Goal: Task Accomplishment & Management: Manage account settings

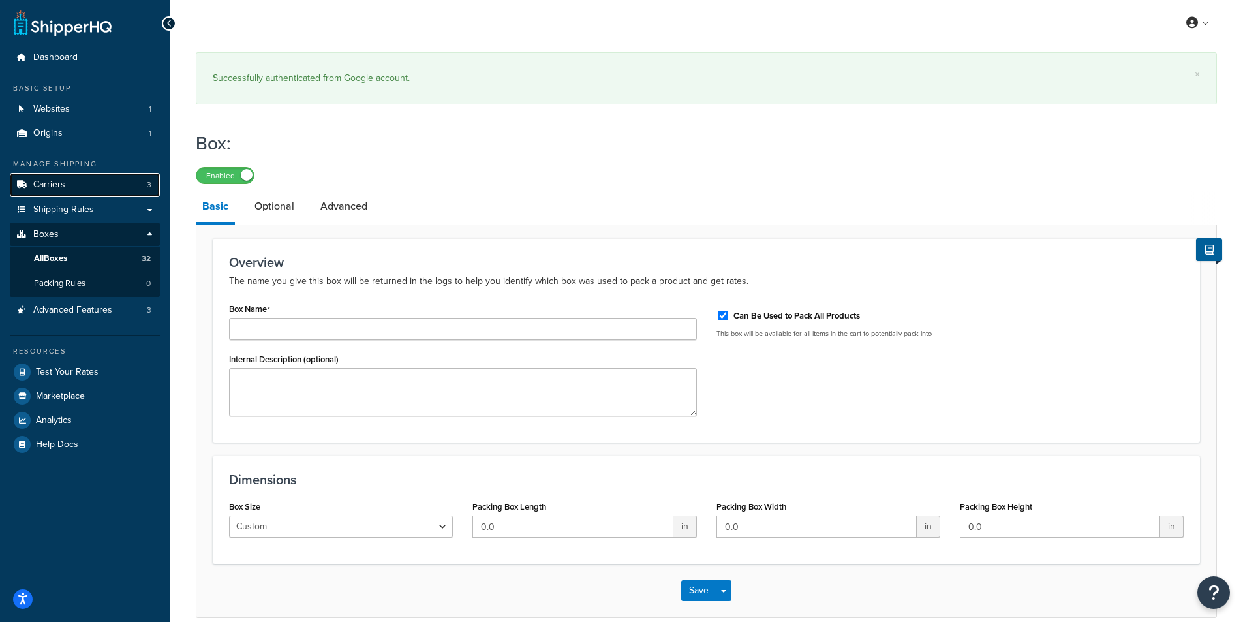
click at [72, 182] on link "Carriers 3" at bounding box center [85, 185] width 150 height 24
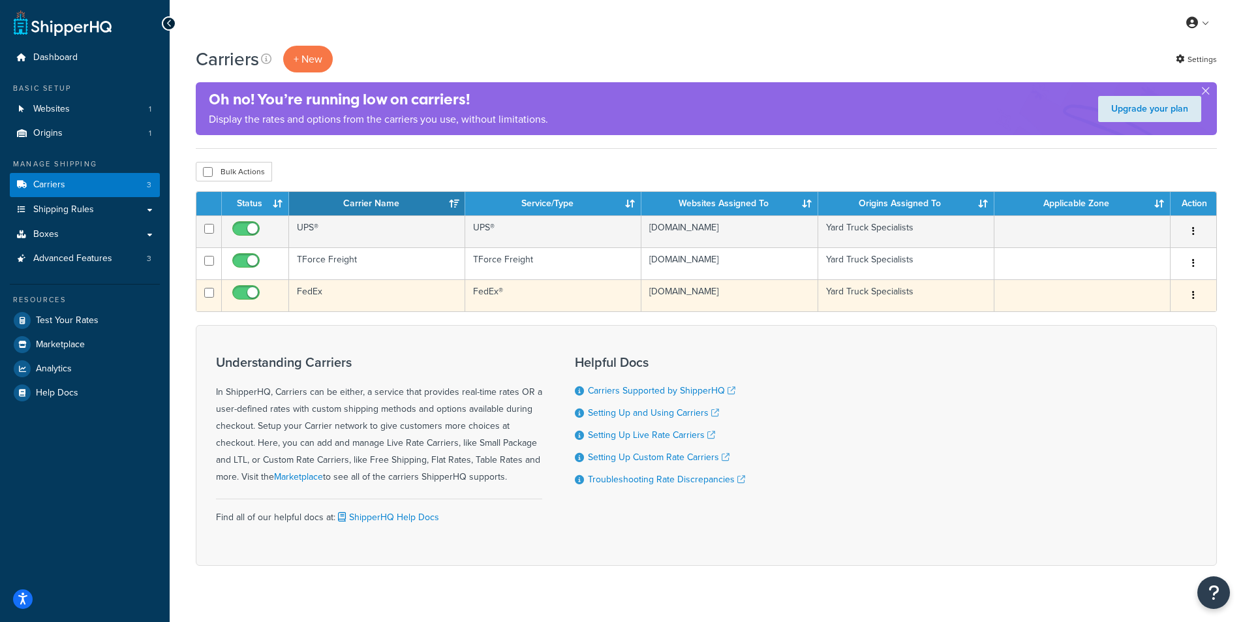
click at [325, 285] on td "FedEx" at bounding box center [377, 295] width 176 height 32
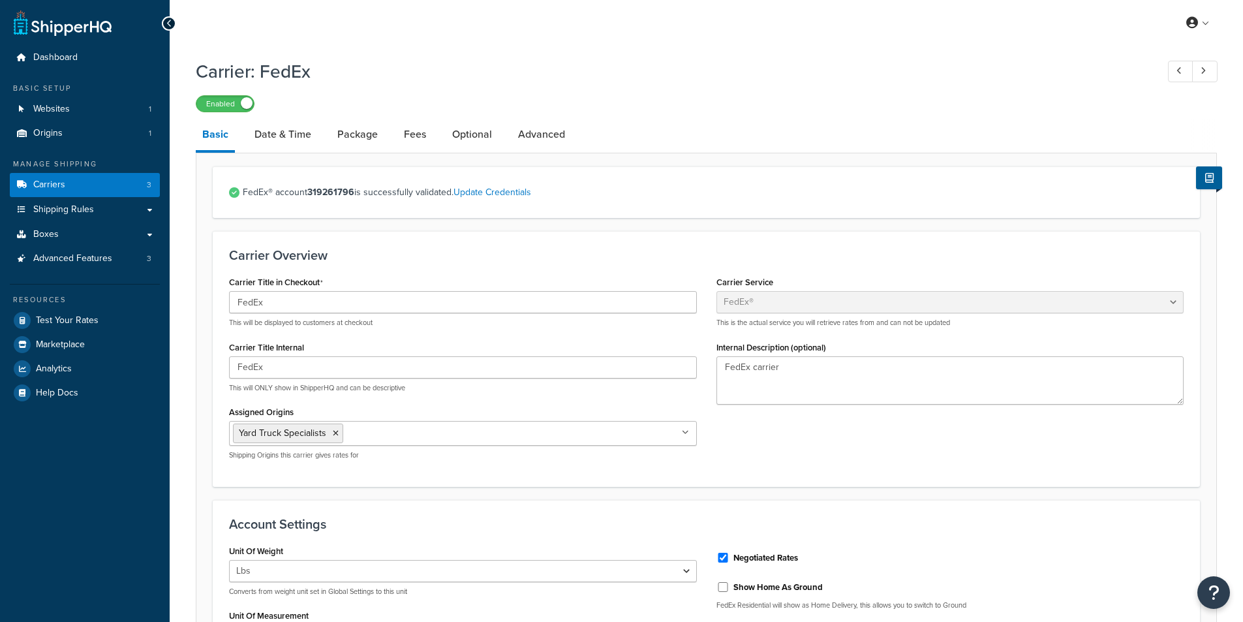
select select "fedEx"
select select "REGULAR_PICKUP"
select select "YOUR_PACKAGING"
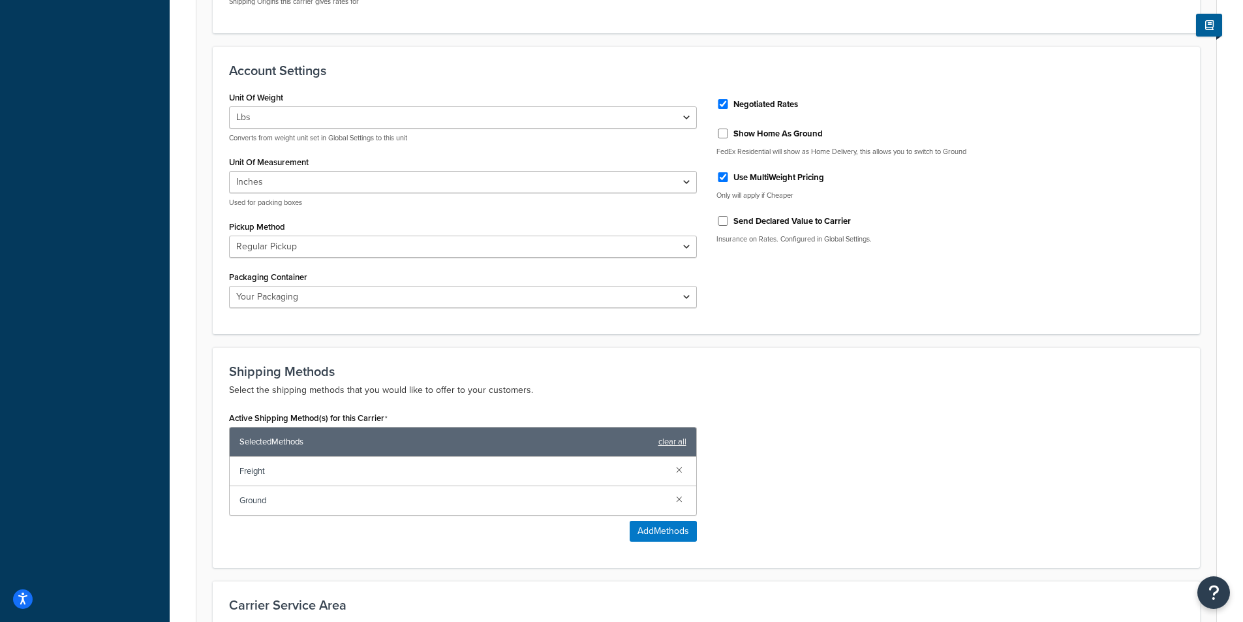
scroll to position [457, 0]
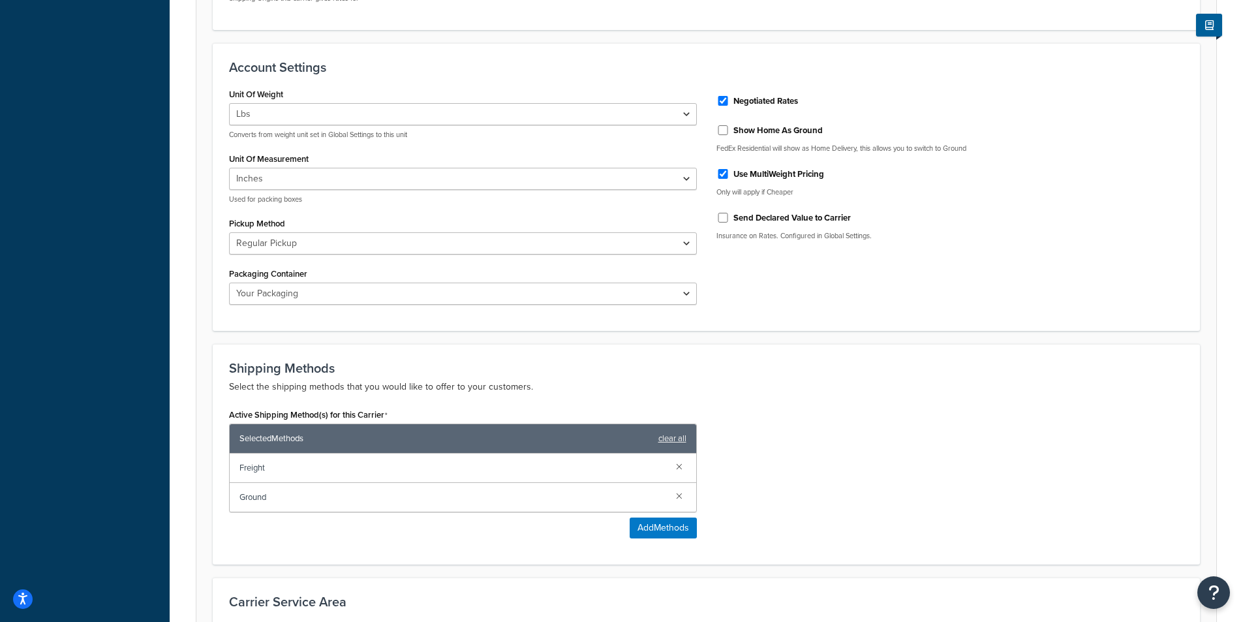
click at [447, 499] on span "Ground" at bounding box center [452, 497] width 426 height 18
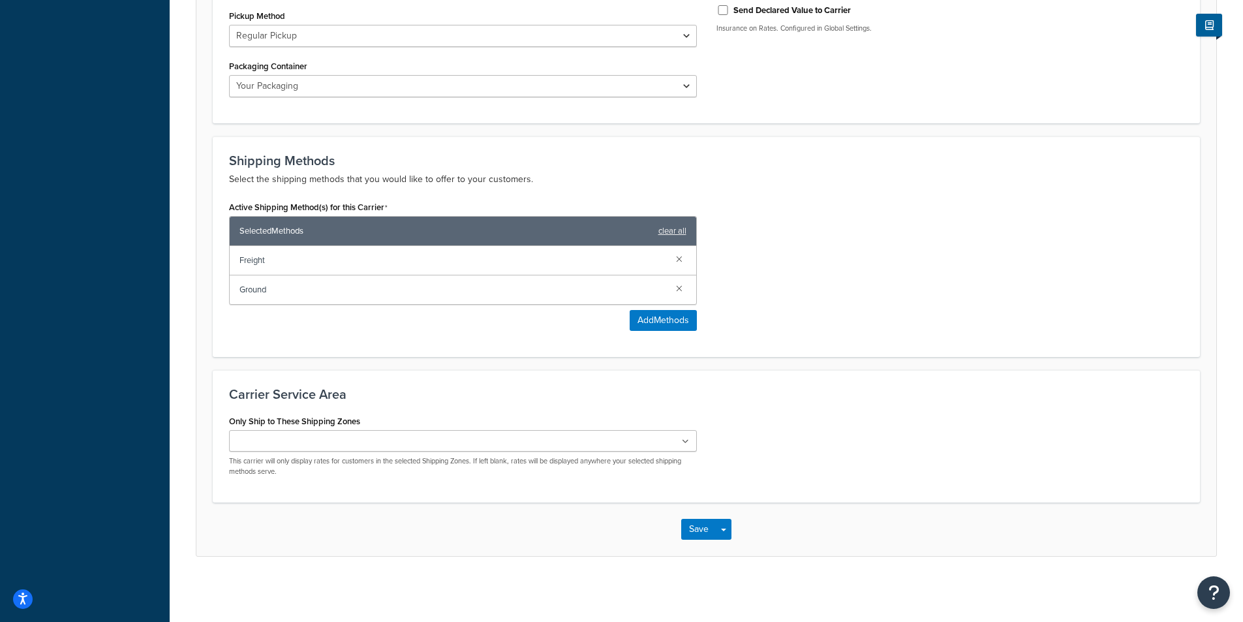
scroll to position [599, 0]
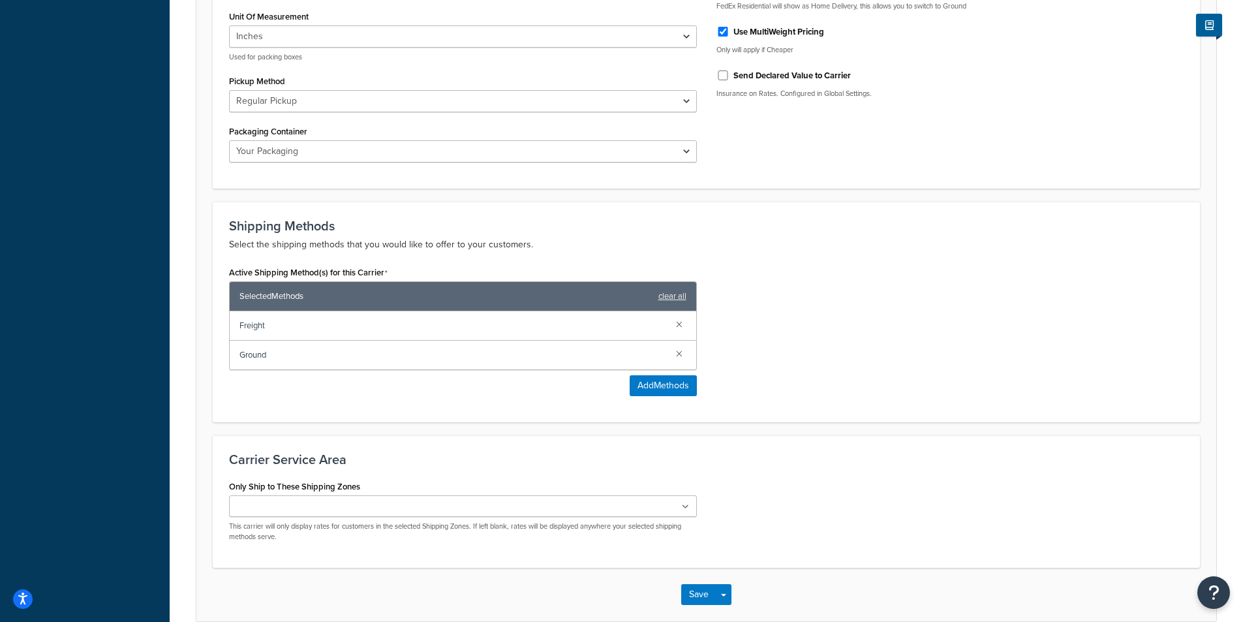
click at [449, 511] on ul at bounding box center [463, 506] width 468 height 22
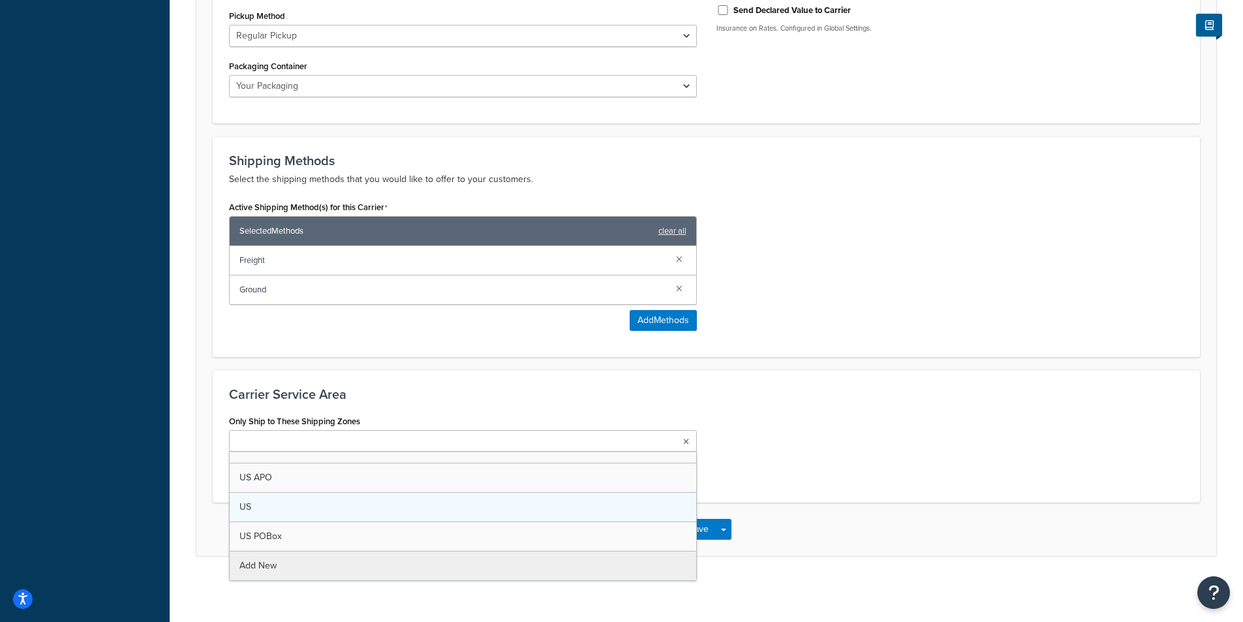
scroll to position [0, 0]
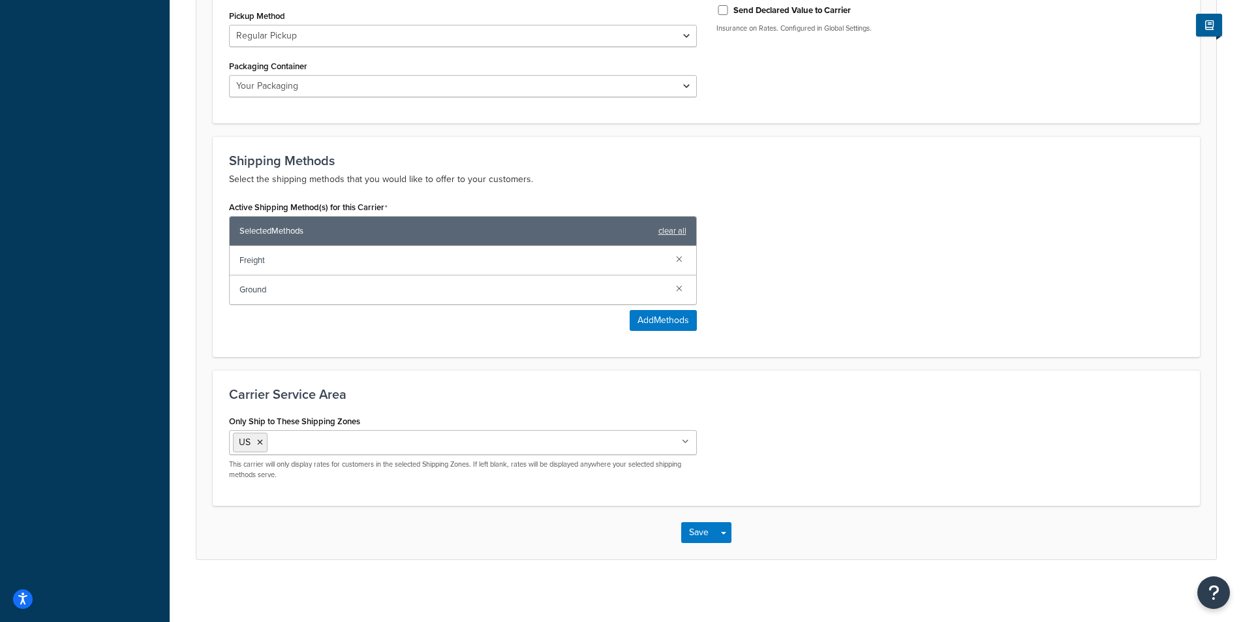
click at [789, 446] on div "Only Ship to These Shipping Zones US US 48 US APO US POBox Add New This carrier…" at bounding box center [706, 451] width 974 height 78
click at [701, 539] on button "Save" at bounding box center [698, 532] width 35 height 21
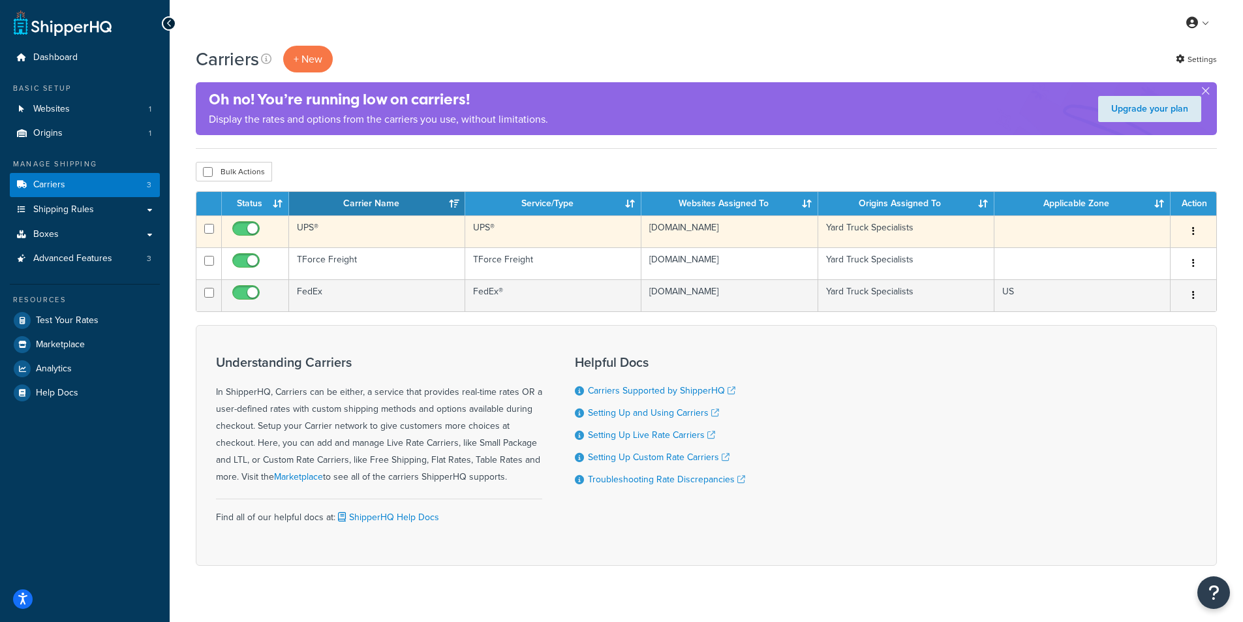
click at [313, 227] on td "UPS®" at bounding box center [377, 231] width 176 height 32
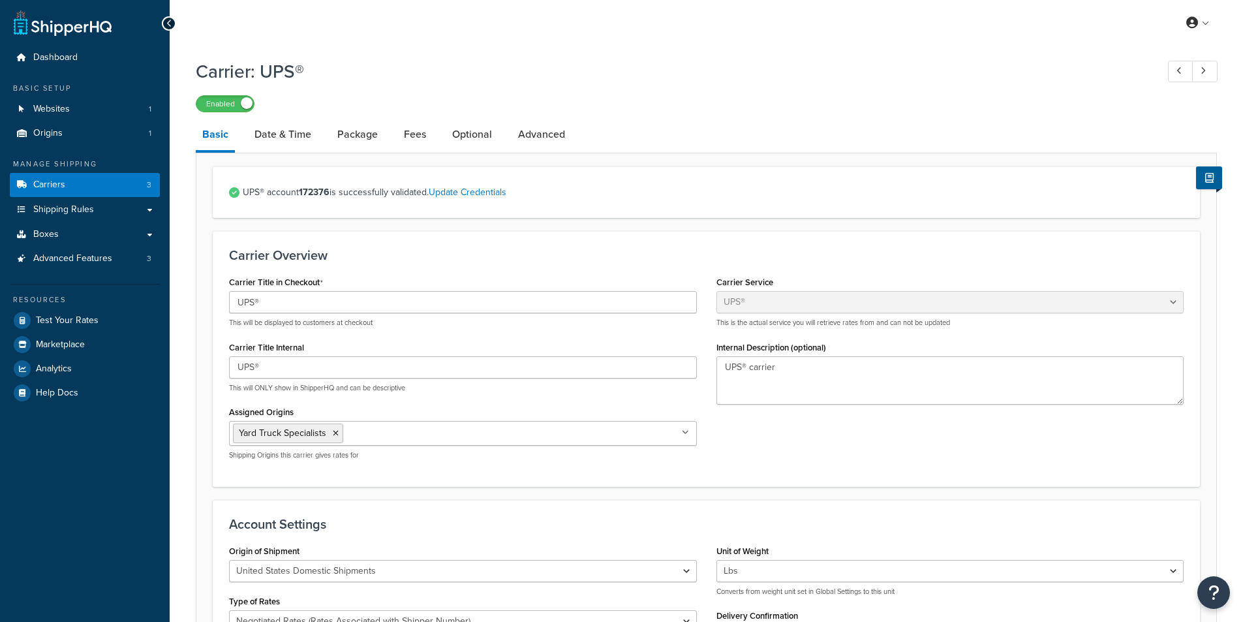
select select "ups"
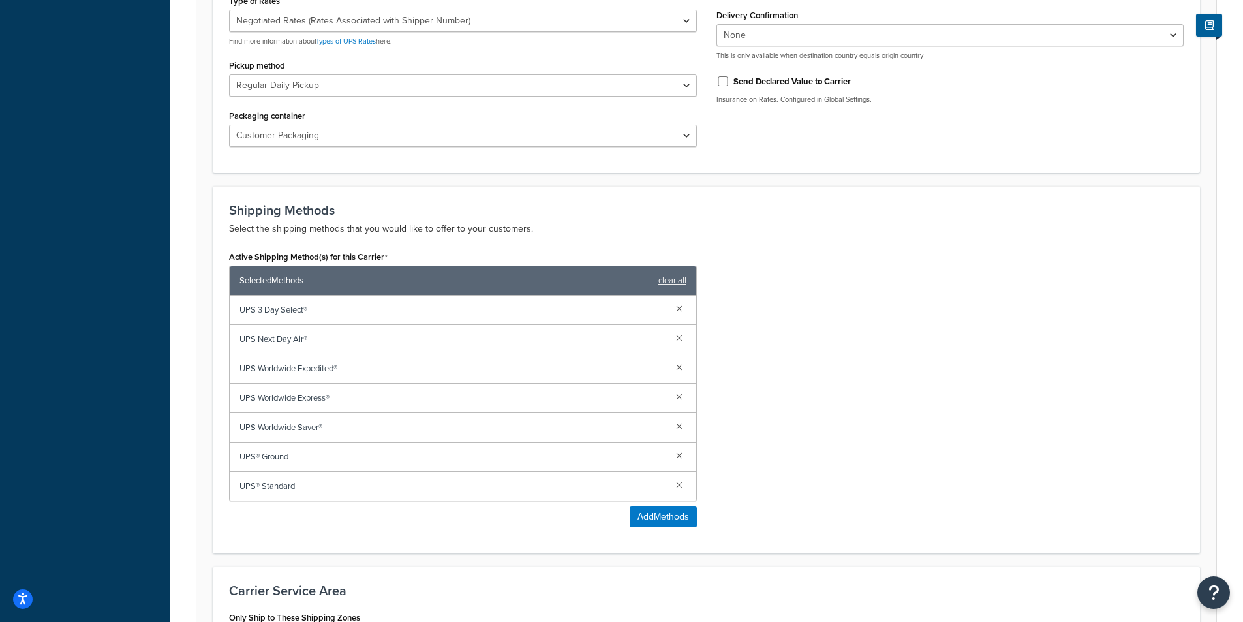
scroll to position [652, 0]
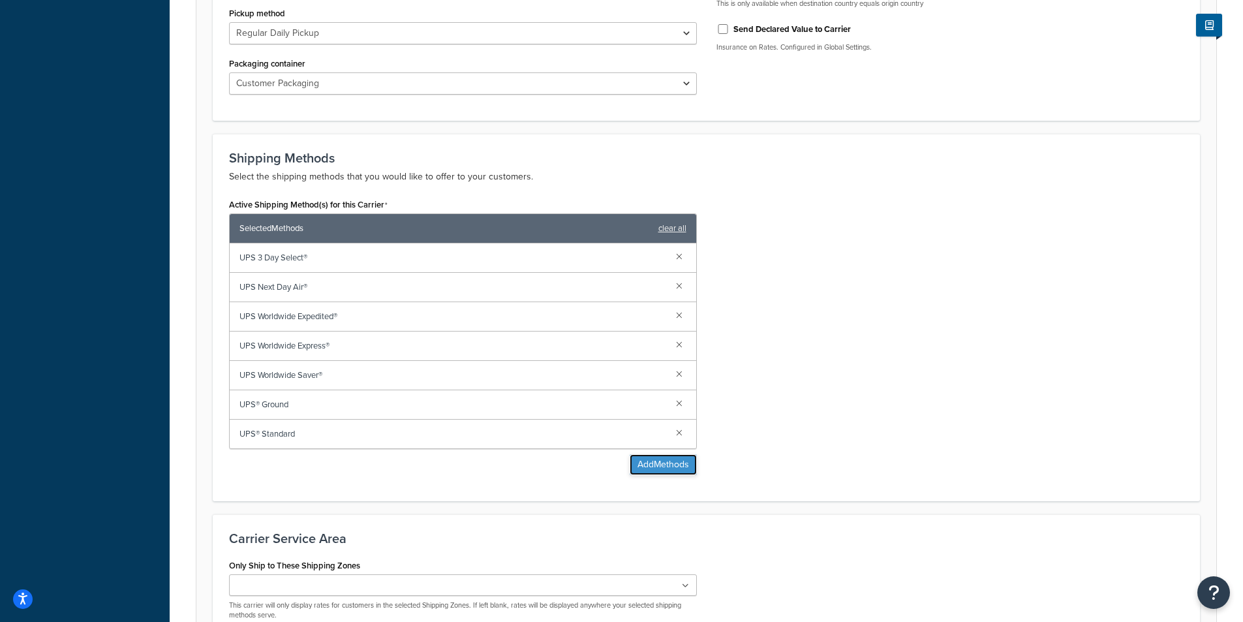
click at [641, 459] on button "Add Methods" at bounding box center [662, 464] width 67 height 21
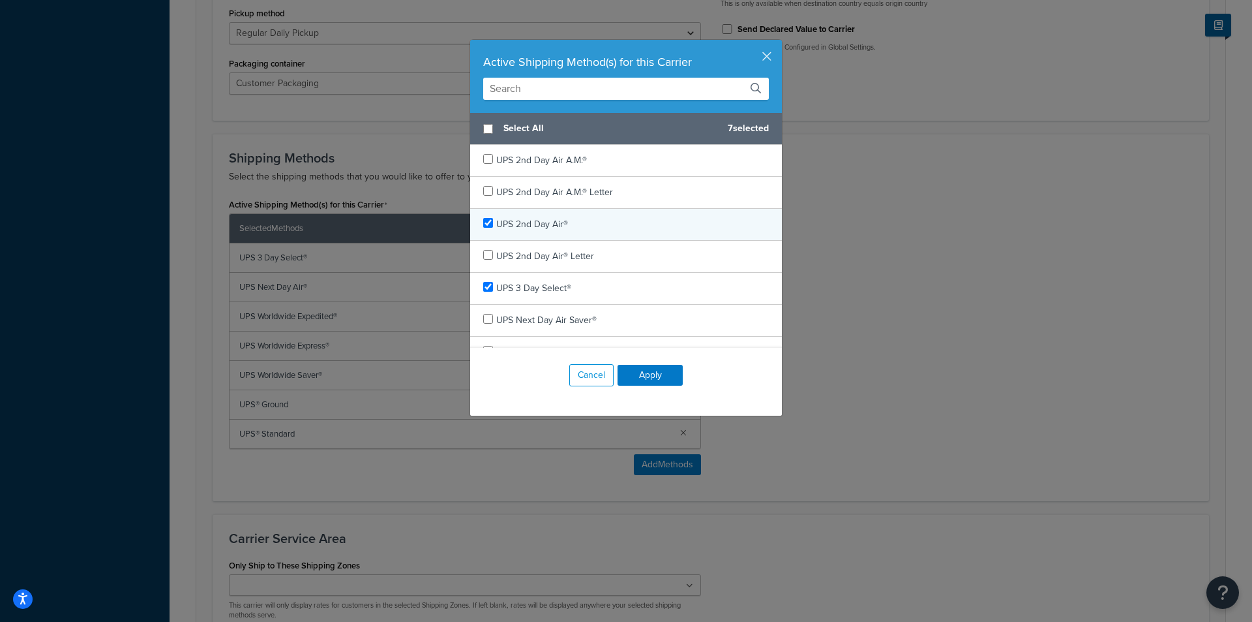
checkbox input "true"
click at [503, 222] on span "UPS 2nd Day Air®" at bounding box center [532, 224] width 72 height 14
click at [641, 374] on button "Apply" at bounding box center [650, 375] width 65 height 21
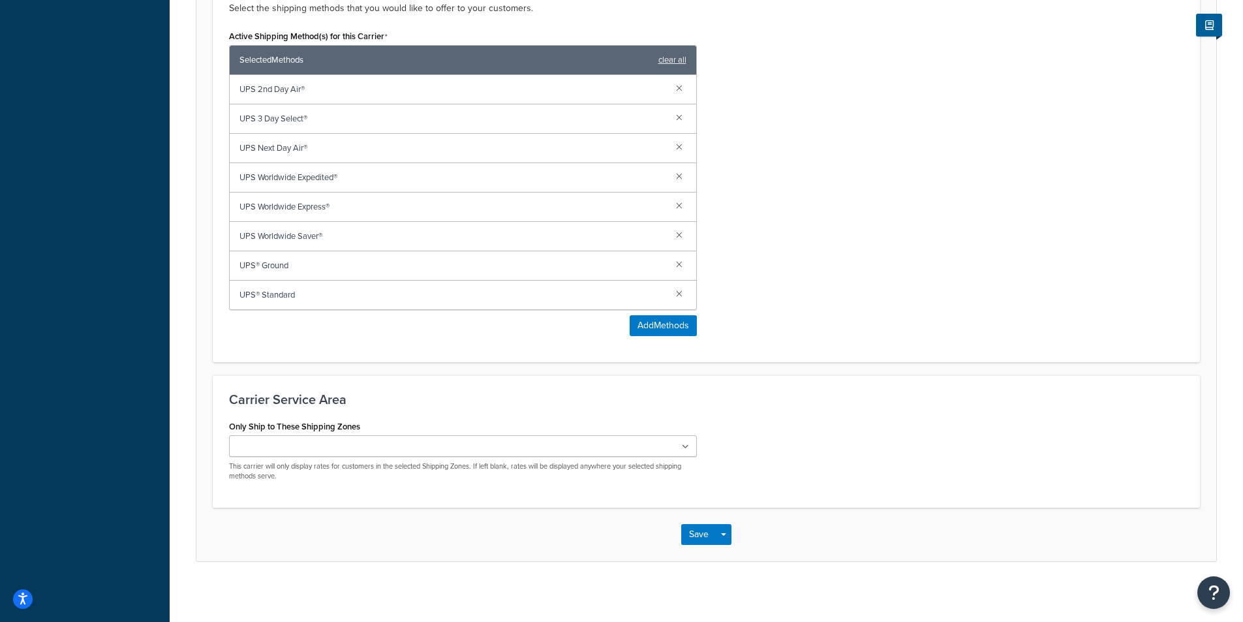
scroll to position [826, 0]
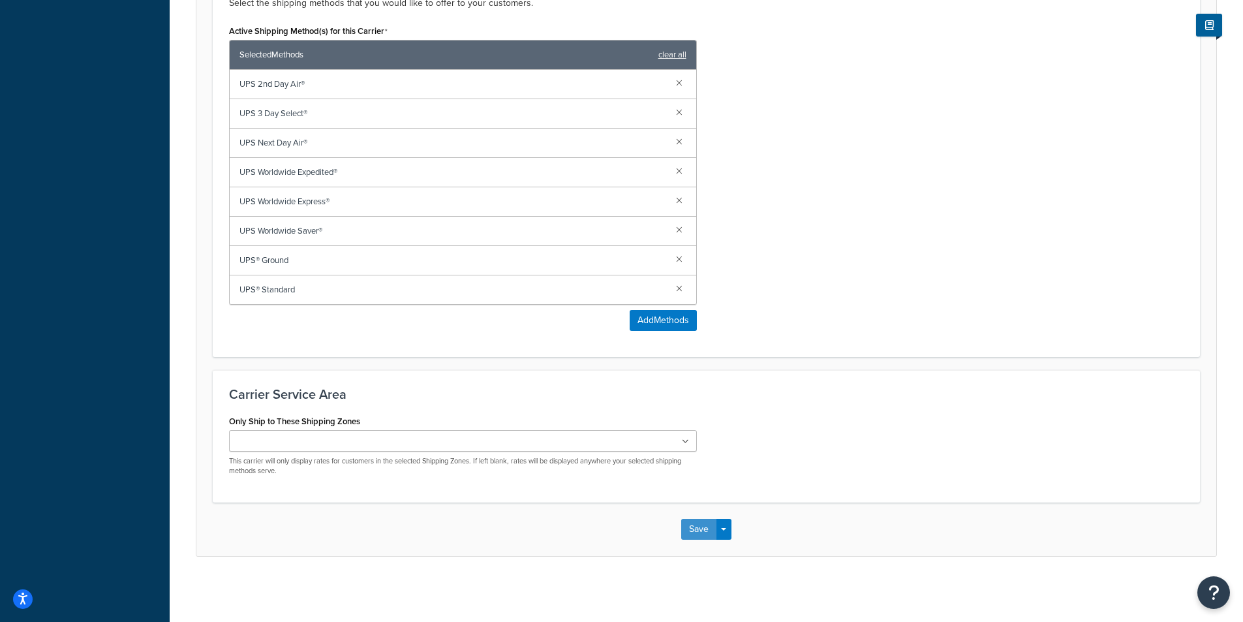
click at [686, 522] on button "Save" at bounding box center [698, 529] width 35 height 21
